Goal: Task Accomplishment & Management: Complete application form

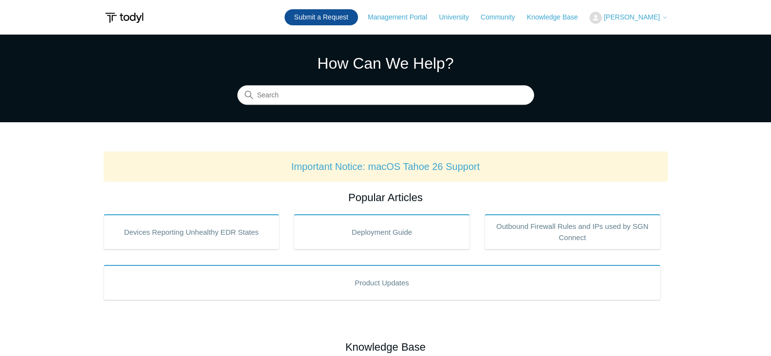
click at [341, 15] on link "Submit a Request" at bounding box center [321, 17] width 73 height 16
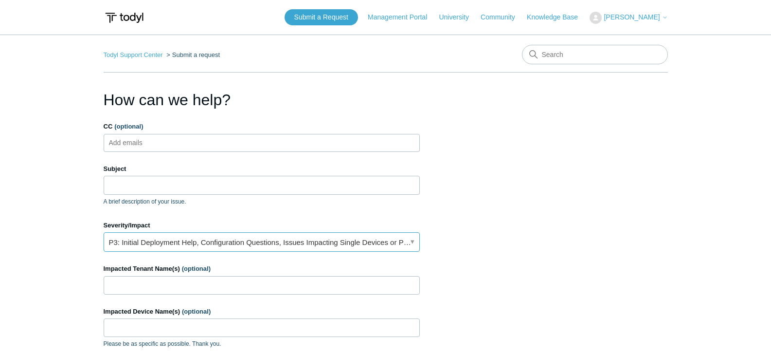
click at [417, 241] on link "P3: Initial Deployment Help, Configuration Questions, Issues Impacting Single D…" at bounding box center [262, 241] width 316 height 19
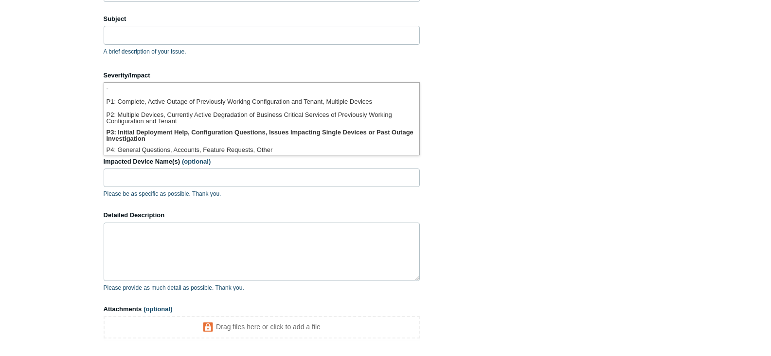
scroll to position [151, 0]
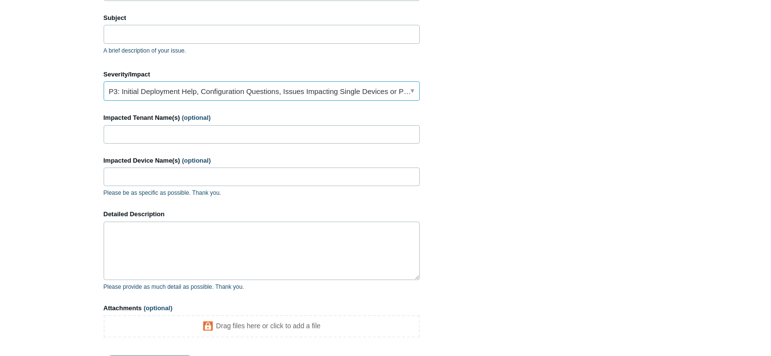
click at [414, 89] on link "P3: Initial Deployment Help, Configuration Questions, Issues Impacting Single D…" at bounding box center [262, 90] width 316 height 19
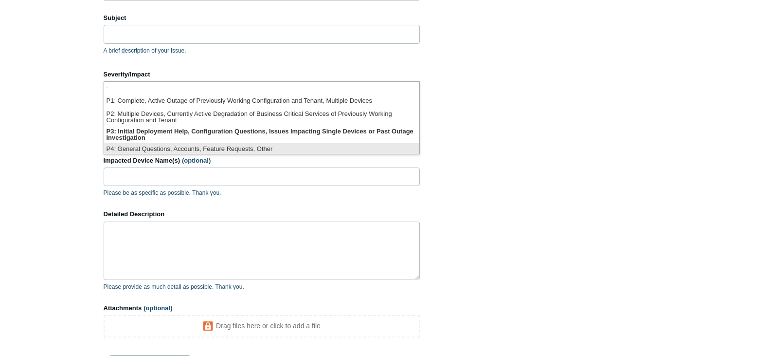
scroll to position [2, 0]
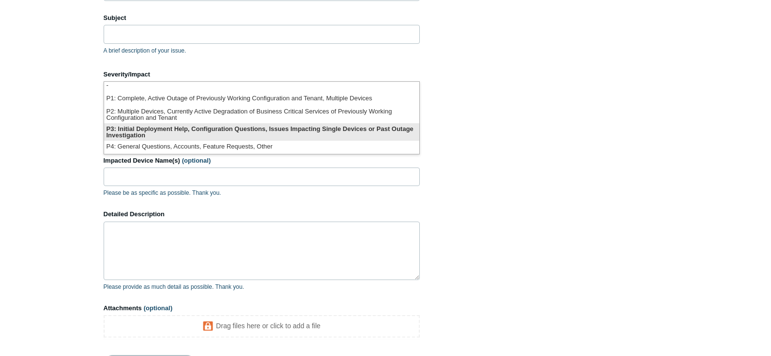
click at [229, 127] on li "P3: Initial Deployment Help, Configuration Questions, Issues Impacting Single D…" at bounding box center [261, 132] width 315 height 18
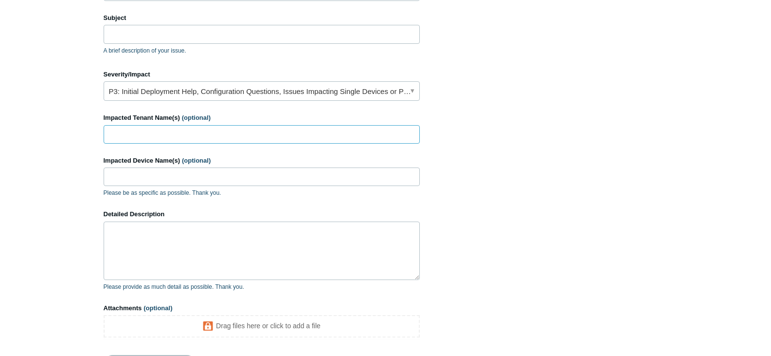
click at [234, 134] on input "Impacted Tenant Name(s) (optional)" at bounding box center [262, 134] width 316 height 18
type input "[DOMAIN_NAME]"
click at [188, 179] on input "Impacted Device Name(s) (optional)" at bounding box center [262, 176] width 316 height 18
type input "PROEYE-DC1"
click at [187, 246] on textarea "Detailed Description" at bounding box center [262, 250] width 316 height 58
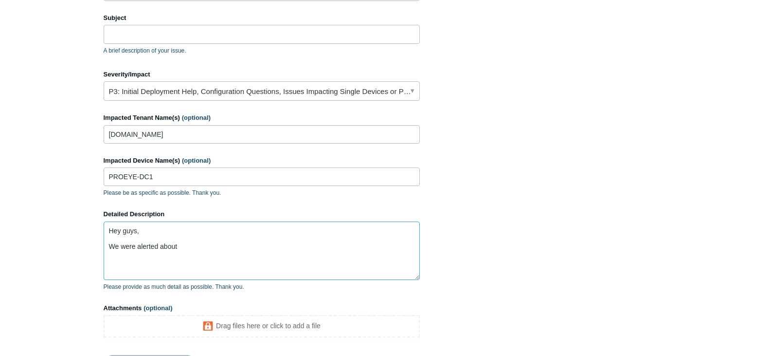
click at [201, 247] on textarea "Hey guys, We were alerted about" at bounding box center [262, 250] width 316 height 58
click at [216, 247] on textarea "Hey guys, We were alerted about" at bounding box center [262, 250] width 316 height 58
click at [207, 244] on textarea "Hey guys, We were alerted about a low" at bounding box center [262, 250] width 316 height 58
paste textarea "Low-Endpoint File Event"
paste textarea "0252087440544551"
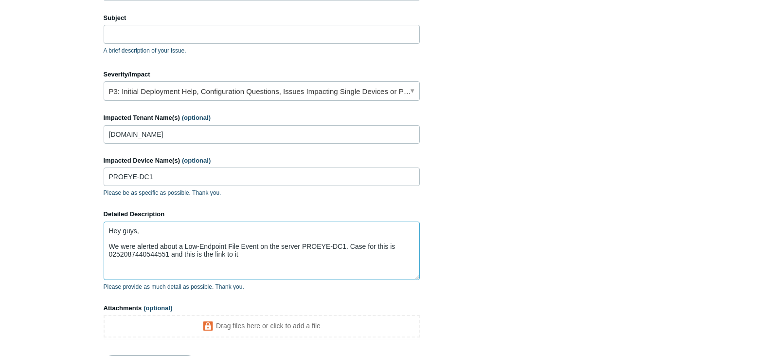
click at [261, 255] on textarea "Hey guys, We were alerted about a Low-Endpoint File Event on the server PROEYE-…" at bounding box center [262, 250] width 316 height 58
paste textarea "[URL][DOMAIN_NAME]"
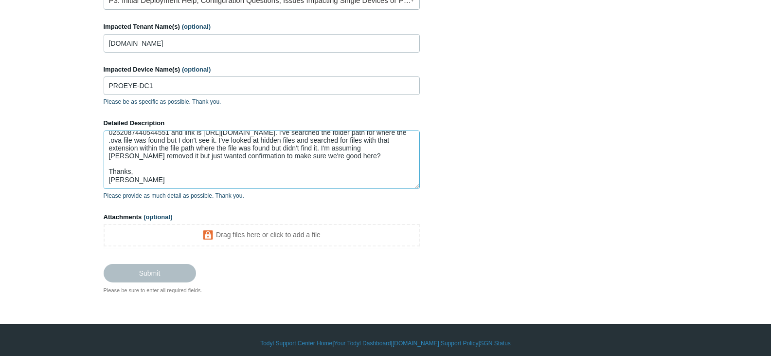
scroll to position [5, 0]
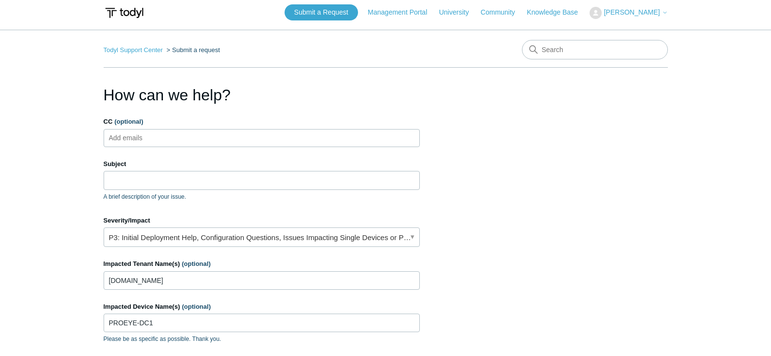
type textarea "Hey guys, We were alerted about a Low-Endpoint File Event on the server PROEYE-…"
click at [232, 179] on input "Subject" at bounding box center [262, 180] width 316 height 18
click at [515, 216] on section "How can we help? CC (optional) Add emails Subject A brief description of your i…" at bounding box center [386, 307] width 564 height 448
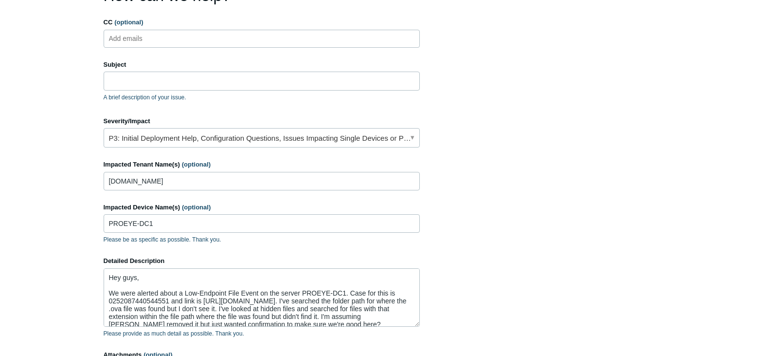
scroll to position [0, 0]
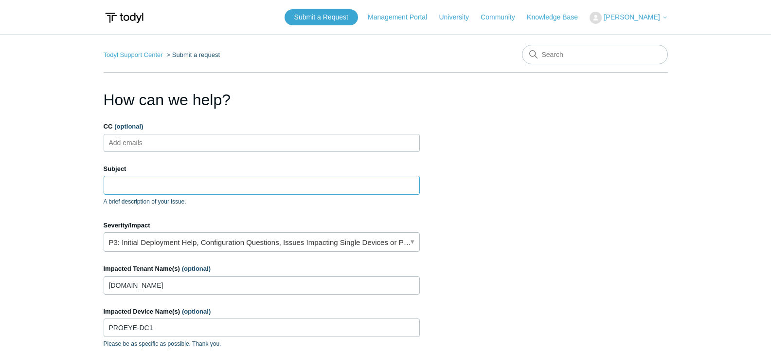
click at [169, 179] on input "Subject" at bounding box center [262, 185] width 316 height 18
paste input "Low-Endpoint File Event"
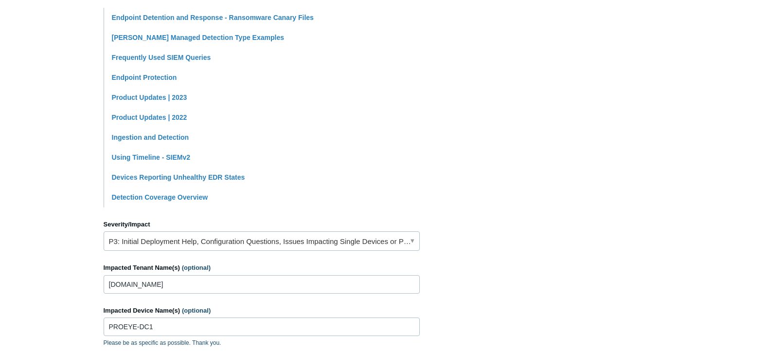
scroll to position [243, 0]
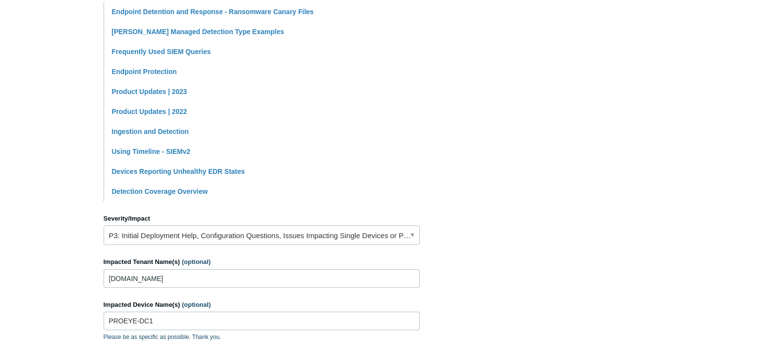
click at [532, 153] on section "How can we help? CC (optional) Add emails Subject Low-Endpoint File Event A bri…" at bounding box center [386, 187] width 564 height 684
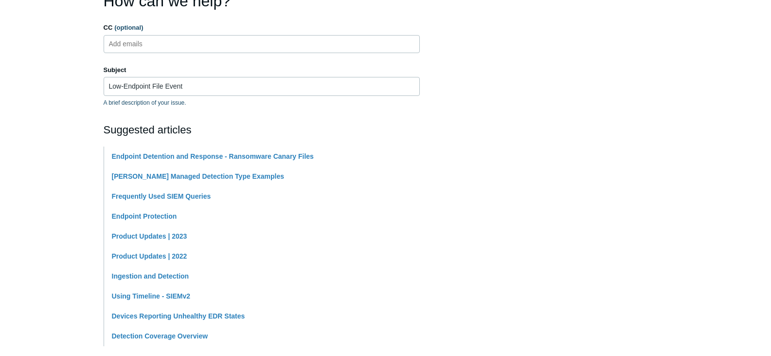
scroll to position [0, 0]
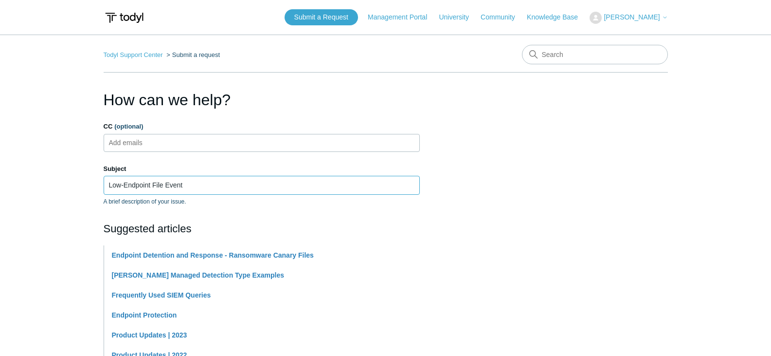
click at [232, 184] on input "Low-Endpoint File Event" at bounding box center [262, 185] width 316 height 18
type input "Low-Endpoint File Event Case"
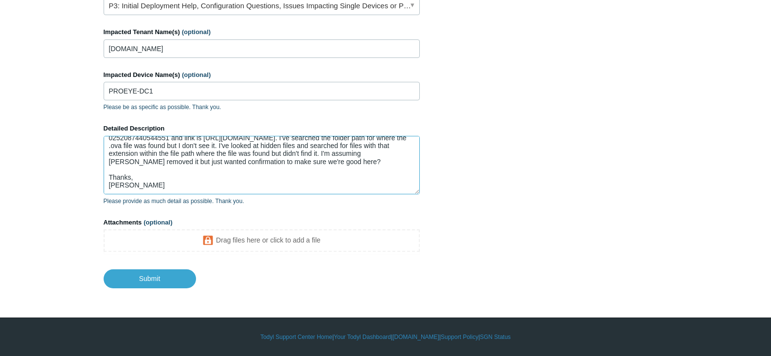
scroll to position [33, 0]
click at [151, 152] on textarea "Hey guys, We were alerted about a Low-Endpoint File Event on the server PROEYE-…" at bounding box center [262, 165] width 316 height 58
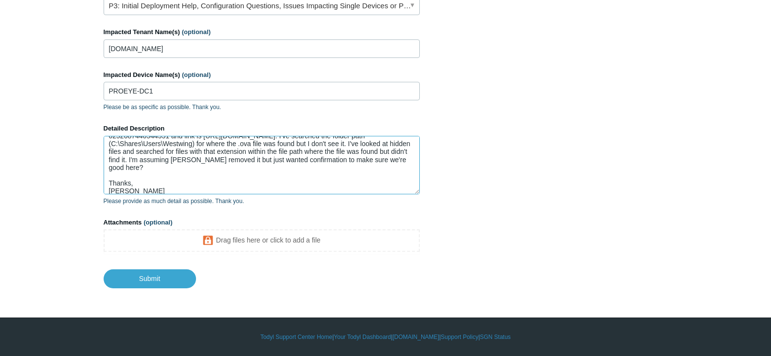
scroll to position [0, 0]
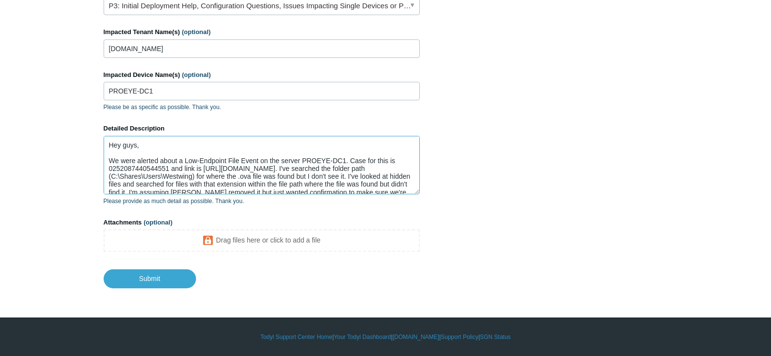
click at [283, 184] on textarea "Hey guys, We were alerted about a Low-Endpoint File Event on the server PROEYE-…" at bounding box center [262, 165] width 316 height 58
paste textarea "pgsxabif.ova"
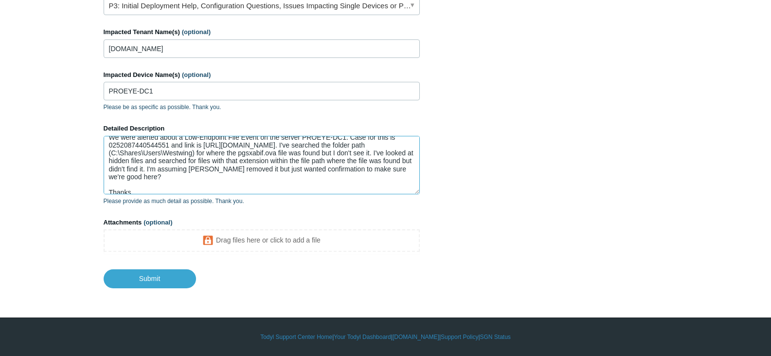
scroll to position [26, 0]
click at [181, 173] on textarea "Hey guys, We were alerted about a Low-Endpoint File Event on the server PROEYE-…" at bounding box center [262, 165] width 316 height 58
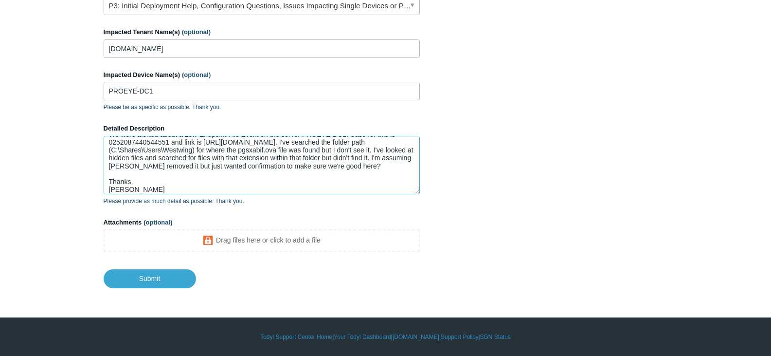
click at [167, 182] on textarea "Hey guys, We were alerted about a Low-Endpoint File Event on the server PROEYE-…" at bounding box center [262, 165] width 316 height 58
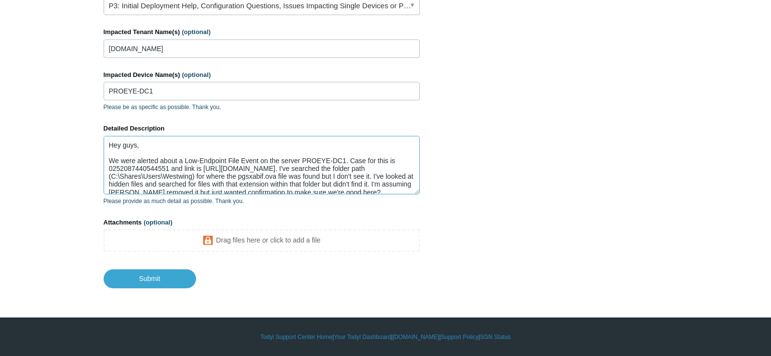
scroll to position [46, 0]
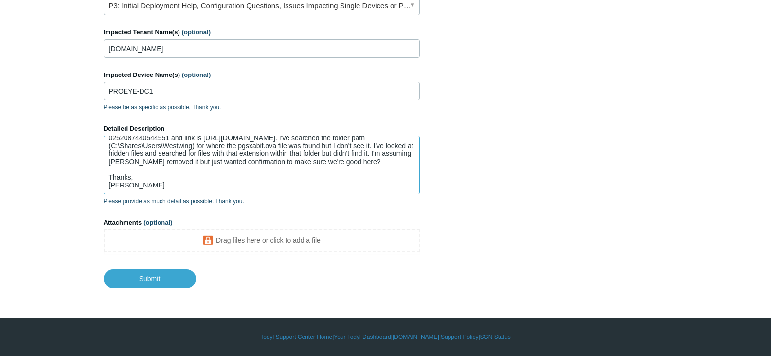
click at [143, 153] on textarea "Hey guys, We were alerted about a Low-Endpoint File Event on the server PROEYE-…" at bounding box center [262, 165] width 316 height 58
type textarea "Hey guys, We were alerted about a Low-Endpoint File Event on the server PROEYE-…"
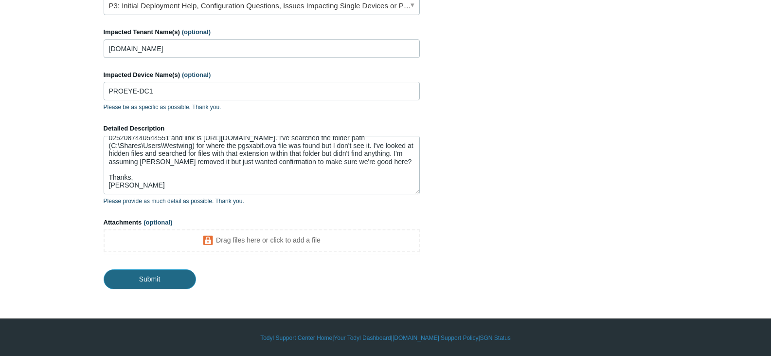
click at [149, 275] on input "Submit" at bounding box center [150, 278] width 92 height 19
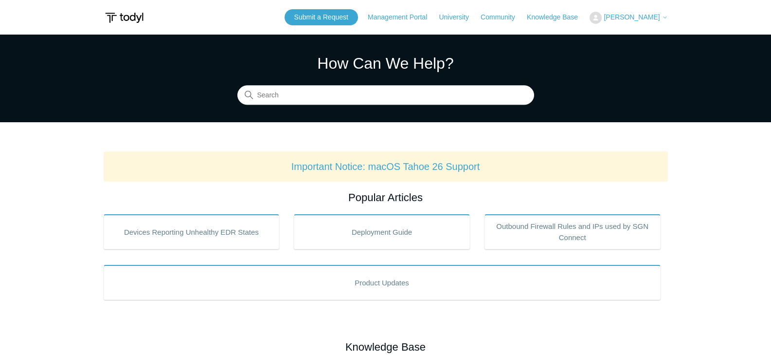
click at [636, 15] on span "[PERSON_NAME]" at bounding box center [632, 17] width 56 height 8
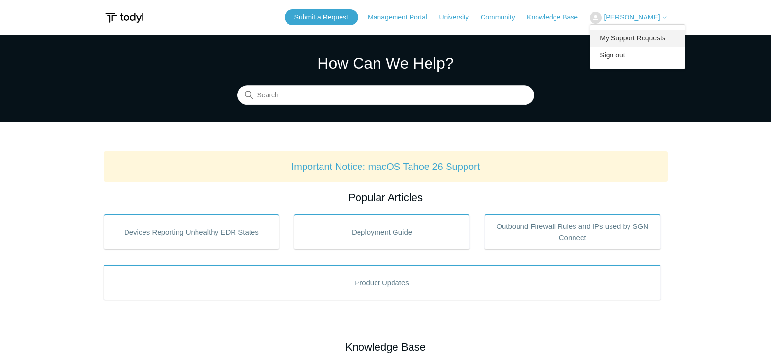
click at [640, 37] on link "My Support Requests" at bounding box center [637, 38] width 95 height 17
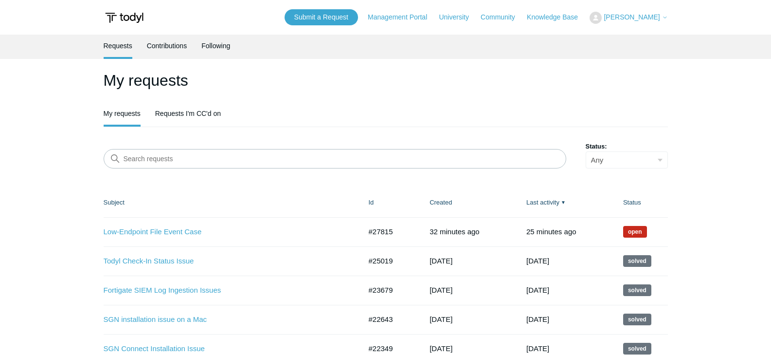
click at [664, 17] on icon at bounding box center [665, 18] width 6 height 6
click at [632, 56] on link "Sign out" at bounding box center [637, 55] width 95 height 17
